Goal: Task Accomplishment & Management: Complete application form

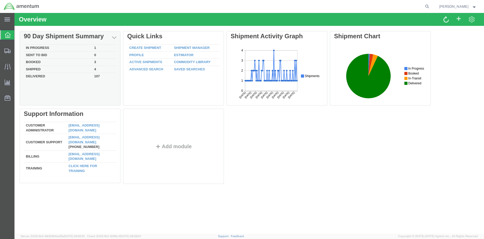
click at [36, 48] on td "In Progress" at bounding box center [58, 47] width 68 height 7
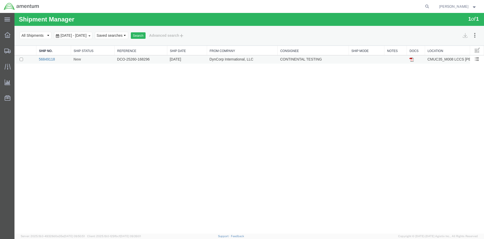
click at [53, 59] on link "56849118" at bounding box center [47, 59] width 16 height 4
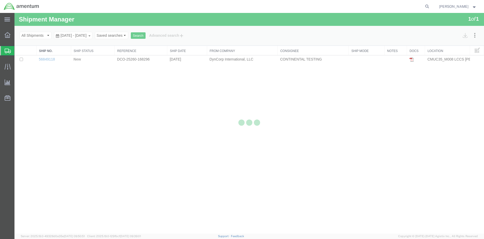
select select "42655"
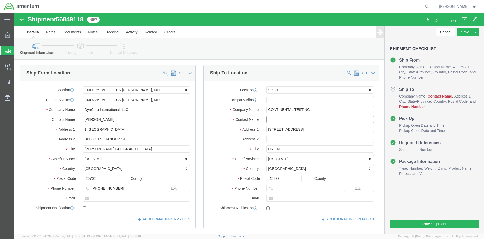
click input "text"
drag, startPoint x: 270, startPoint y: 105, endPoint x: 248, endPoint y: 110, distance: 22.1
click div "[PERSON_NAME] [PERSON_NAME] - SIERRA [US_STATE] CORPORATION- CO - (ATTN: [PERSO…"
click input "[PERSON_NAME]"
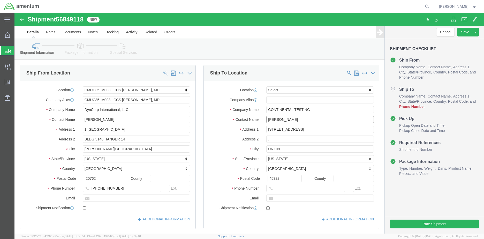
click input "[PERSON_NAME]"
type input "[PERSON_NAME]"
click input "text"
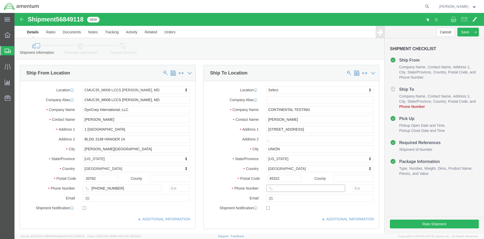
click input "text"
type input "[PHONE_NUMBER]"
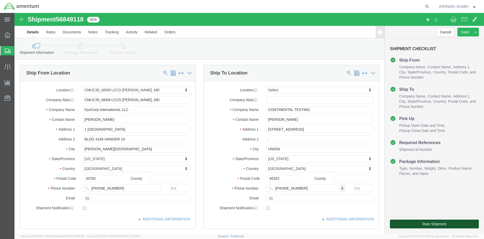
click button "Rate Shipment"
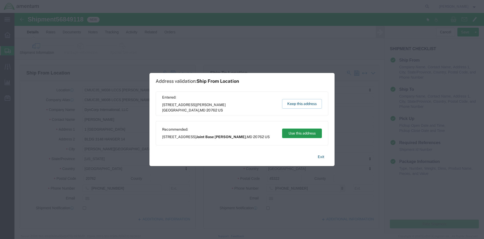
click at [301, 133] on button "Use this address" at bounding box center [302, 133] width 40 height 10
type input "Joint Base [PERSON_NAME]"
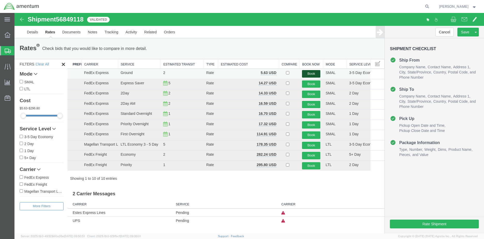
click at [309, 74] on button "Book" at bounding box center [311, 73] width 18 height 7
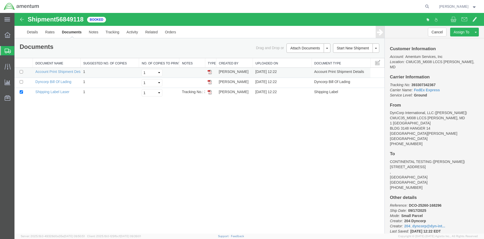
click at [209, 73] on img at bounding box center [209, 72] width 4 height 4
click at [210, 82] on img at bounding box center [209, 82] width 4 height 4
click at [210, 92] on img at bounding box center [209, 92] width 4 height 4
